Goal: Transaction & Acquisition: Subscribe to service/newsletter

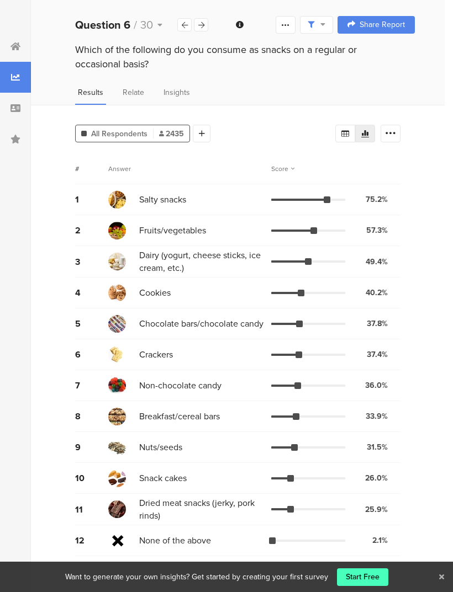
click at [423, 71] on div "Which of the following do you consume as snacks on a regular or occasional basi…" at bounding box center [237, 59] width 413 height 32
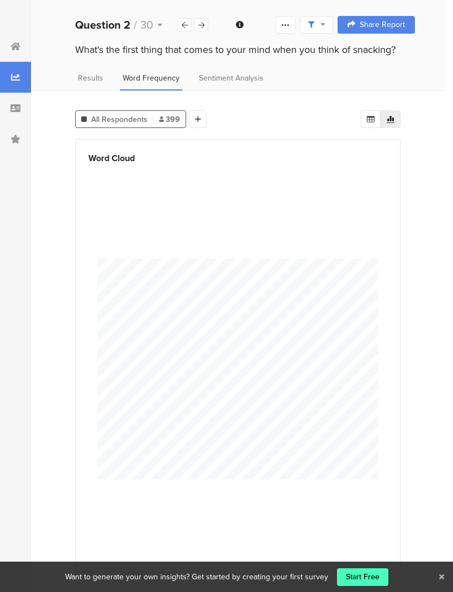
click at [363, 560] on div at bounding box center [237, 369] width 299 height 407
click at [363, 575] on link "Start Free" at bounding box center [362, 578] width 51 height 18
